Goal: Find specific page/section: Find specific page/section

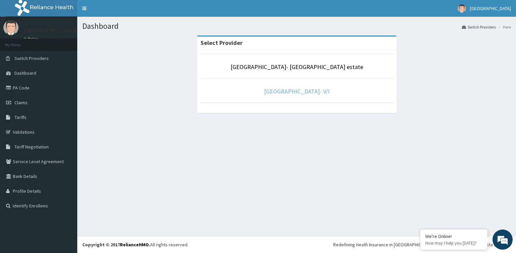
click at [300, 89] on link "[GEOGRAPHIC_DATA]- V/I" at bounding box center [296, 92] width 65 height 8
click at [296, 93] on link "[GEOGRAPHIC_DATA]- V/I" at bounding box center [296, 92] width 65 height 8
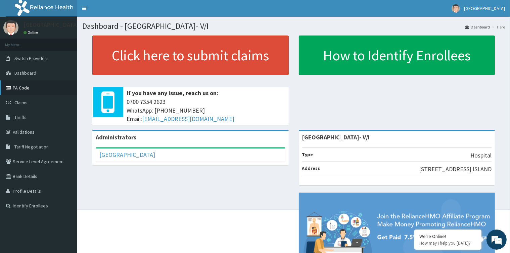
click at [21, 86] on link "PA Code" at bounding box center [38, 88] width 77 height 15
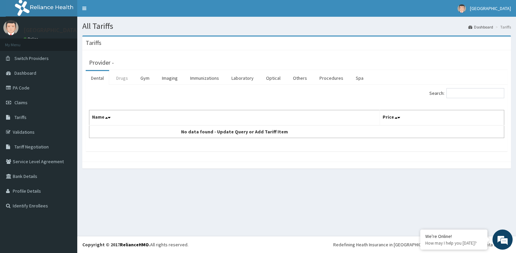
click at [119, 80] on link "Drugs" at bounding box center [122, 78] width 22 height 14
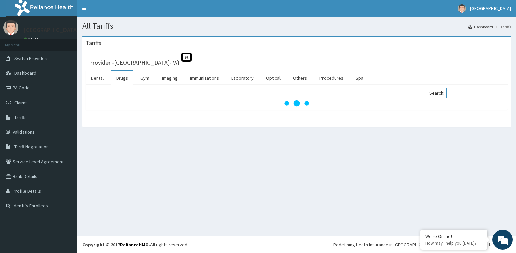
click at [471, 93] on input "Search:" at bounding box center [475, 93] width 58 height 10
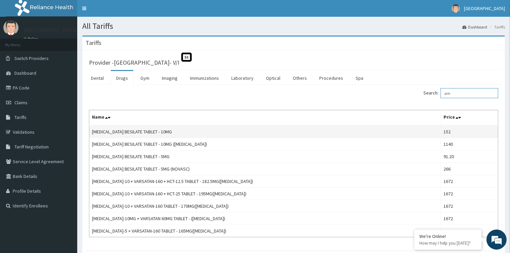
type input "a"
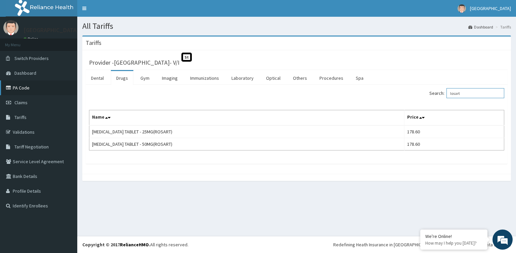
type input "losart"
click at [17, 87] on link "PA Code" at bounding box center [38, 88] width 77 height 15
